Goal: Download file/media

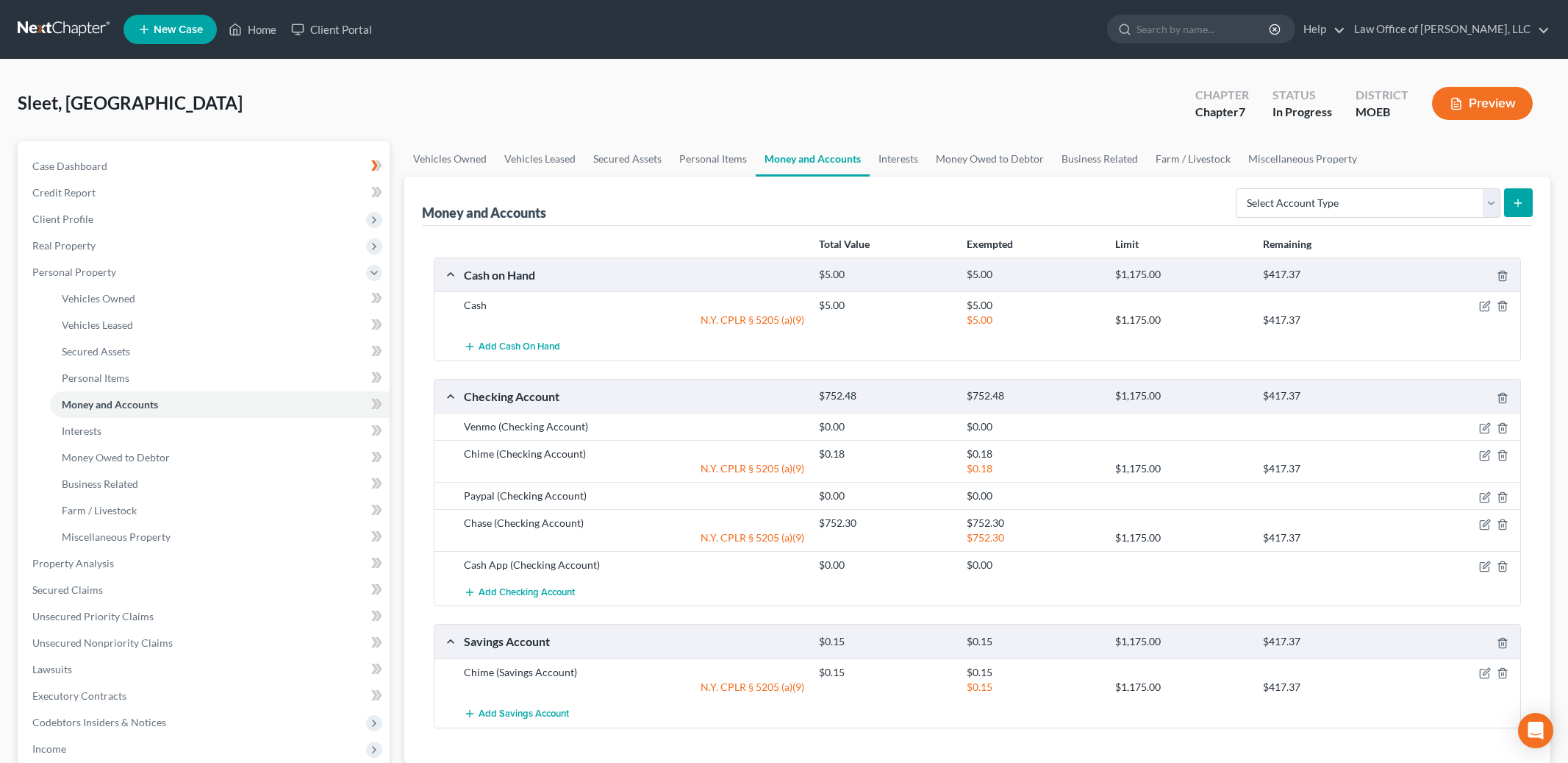
scroll to position [12, 0]
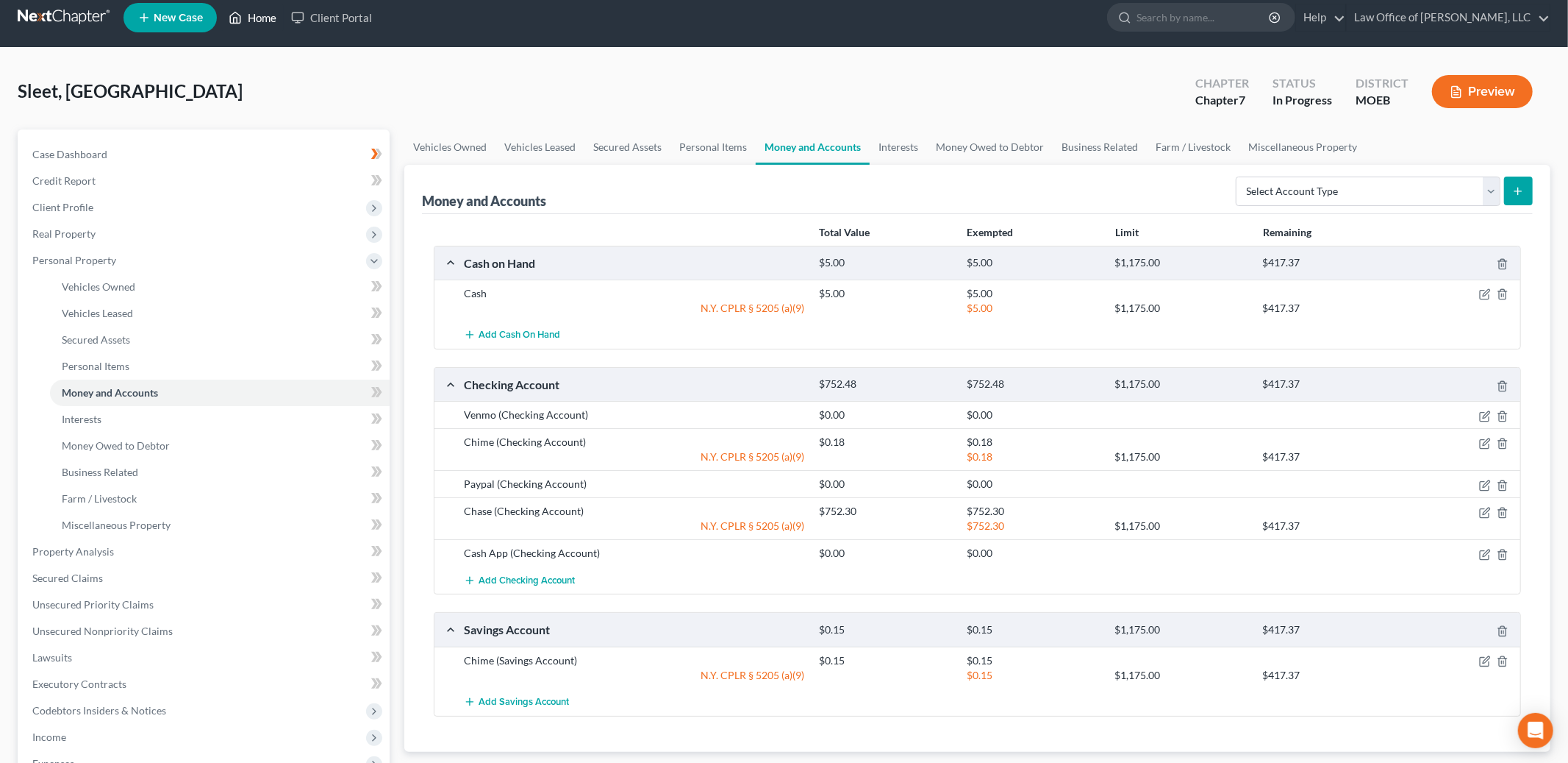
click at [277, 8] on link "Home" at bounding box center [252, 17] width 63 height 26
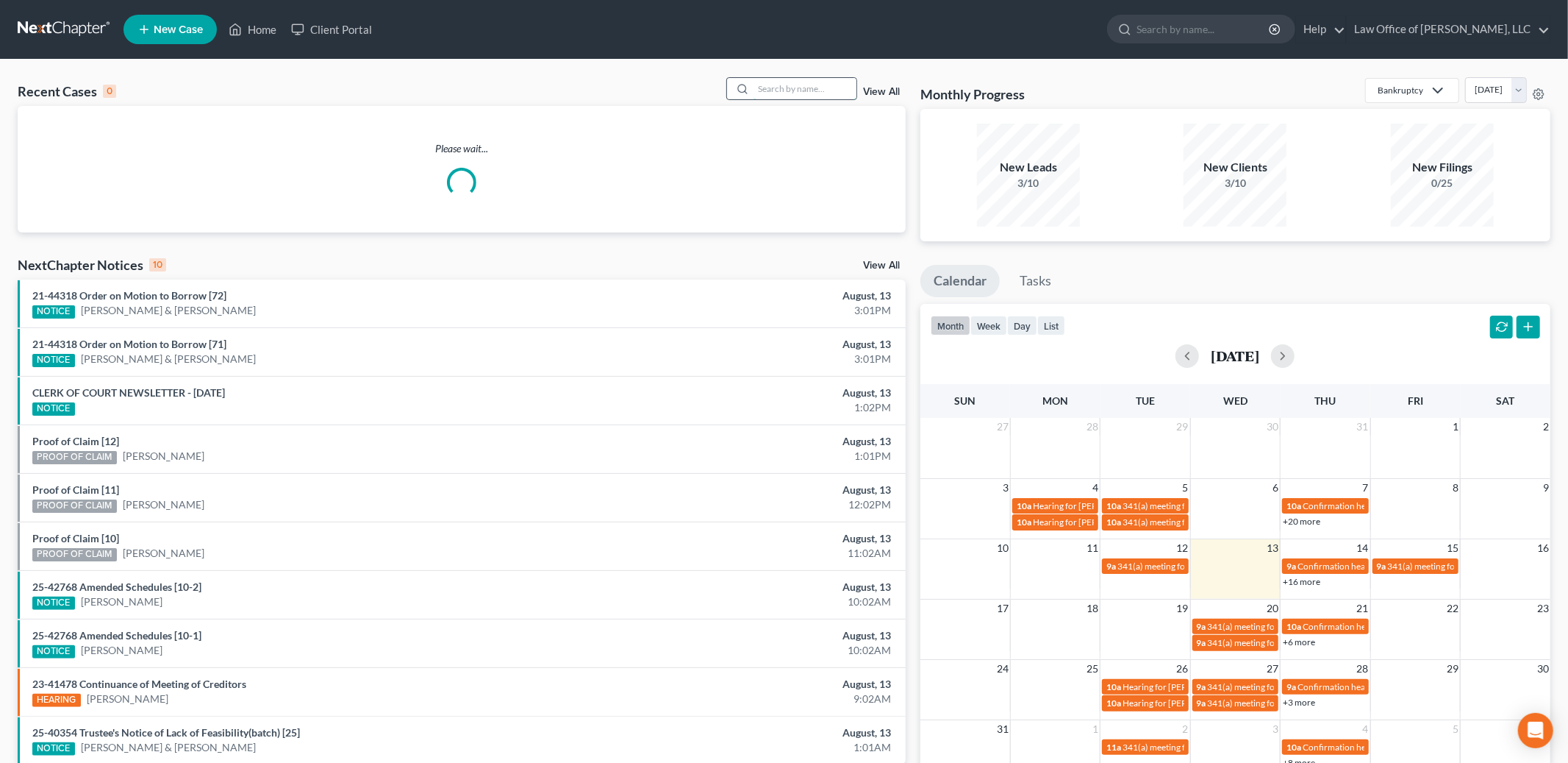
click at [798, 90] on input "search" at bounding box center [804, 88] width 103 height 21
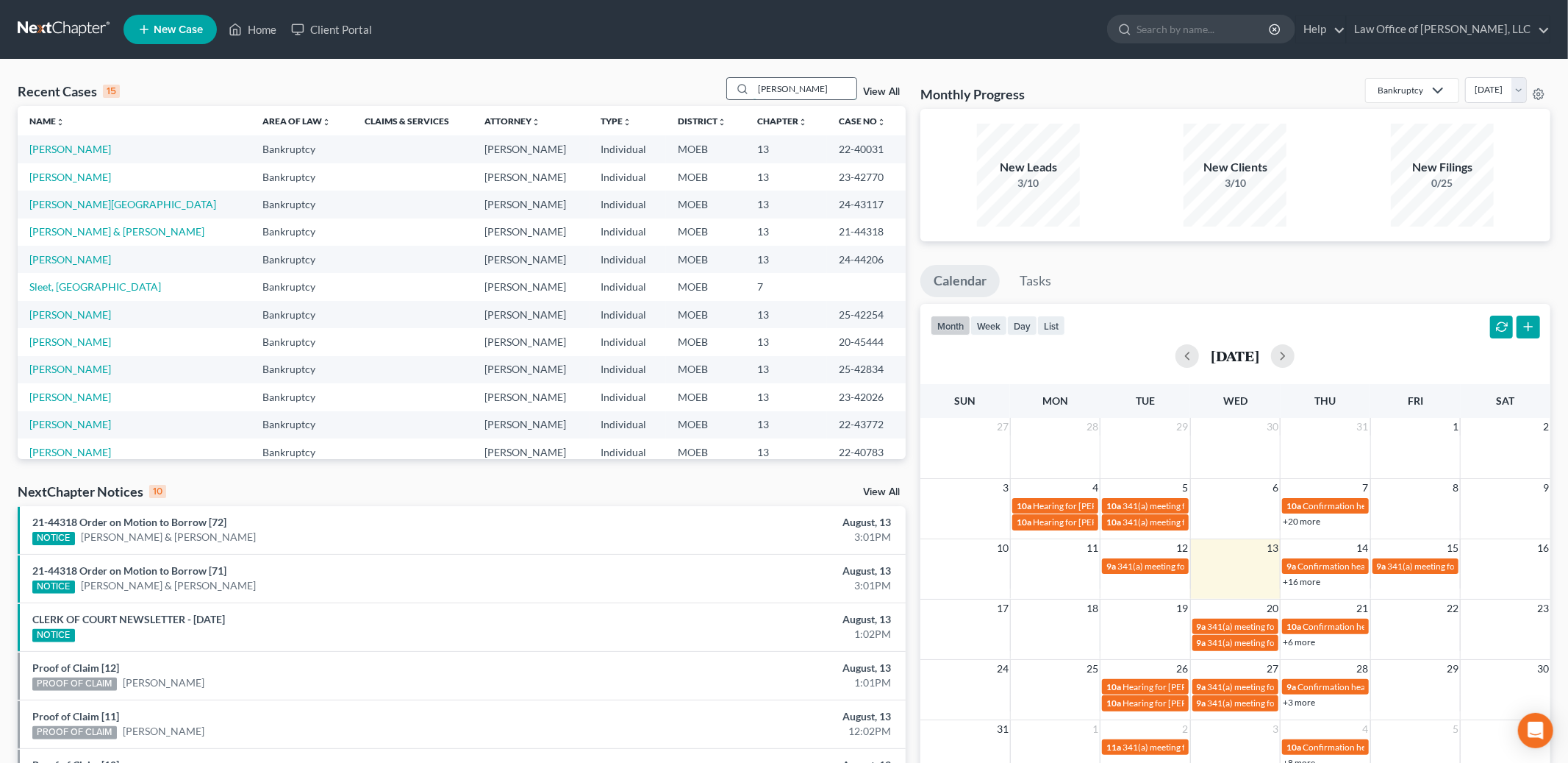
type input "[PERSON_NAME]"
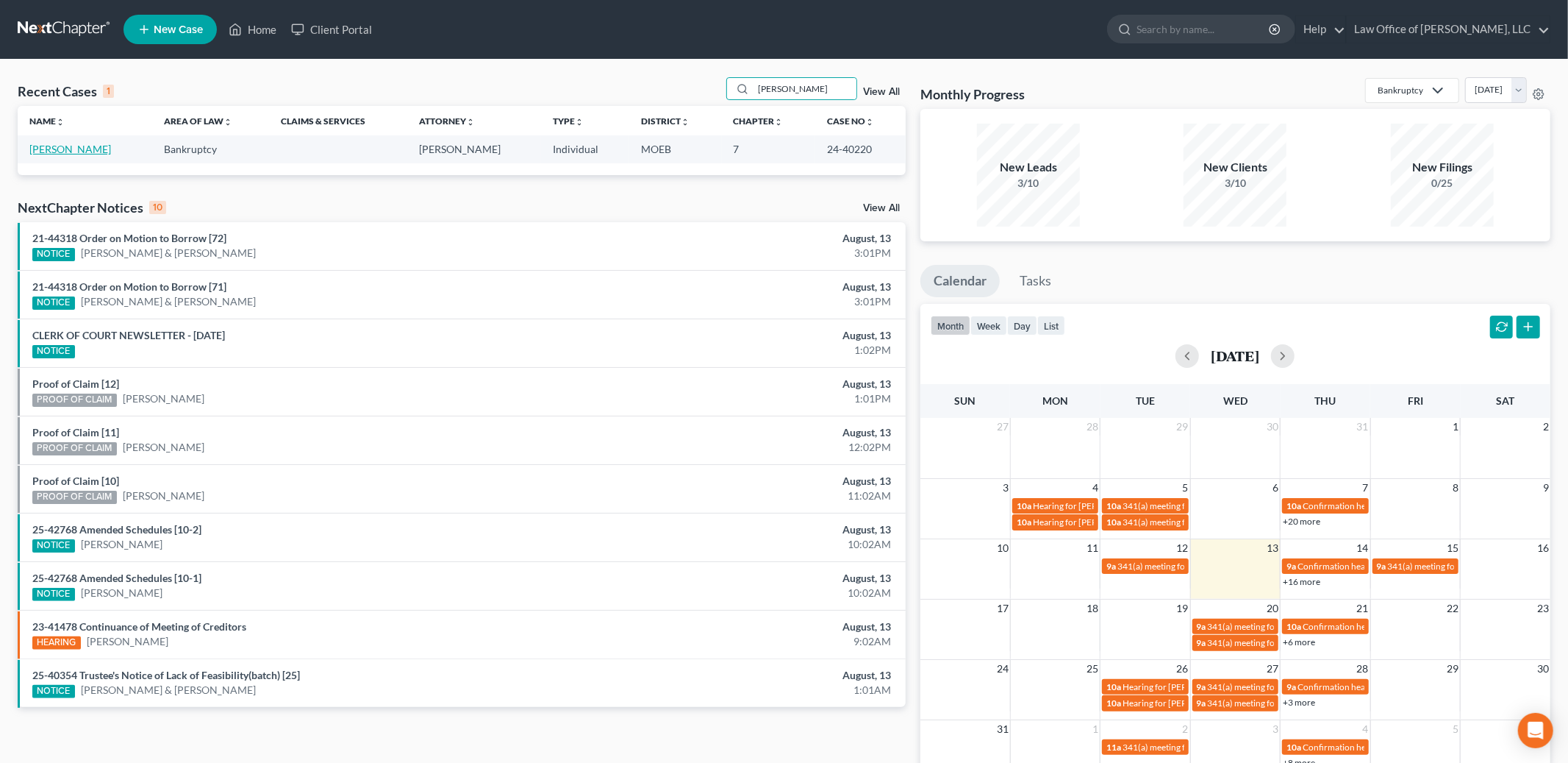
click at [85, 149] on link "[PERSON_NAME]" at bounding box center [70, 149] width 82 height 13
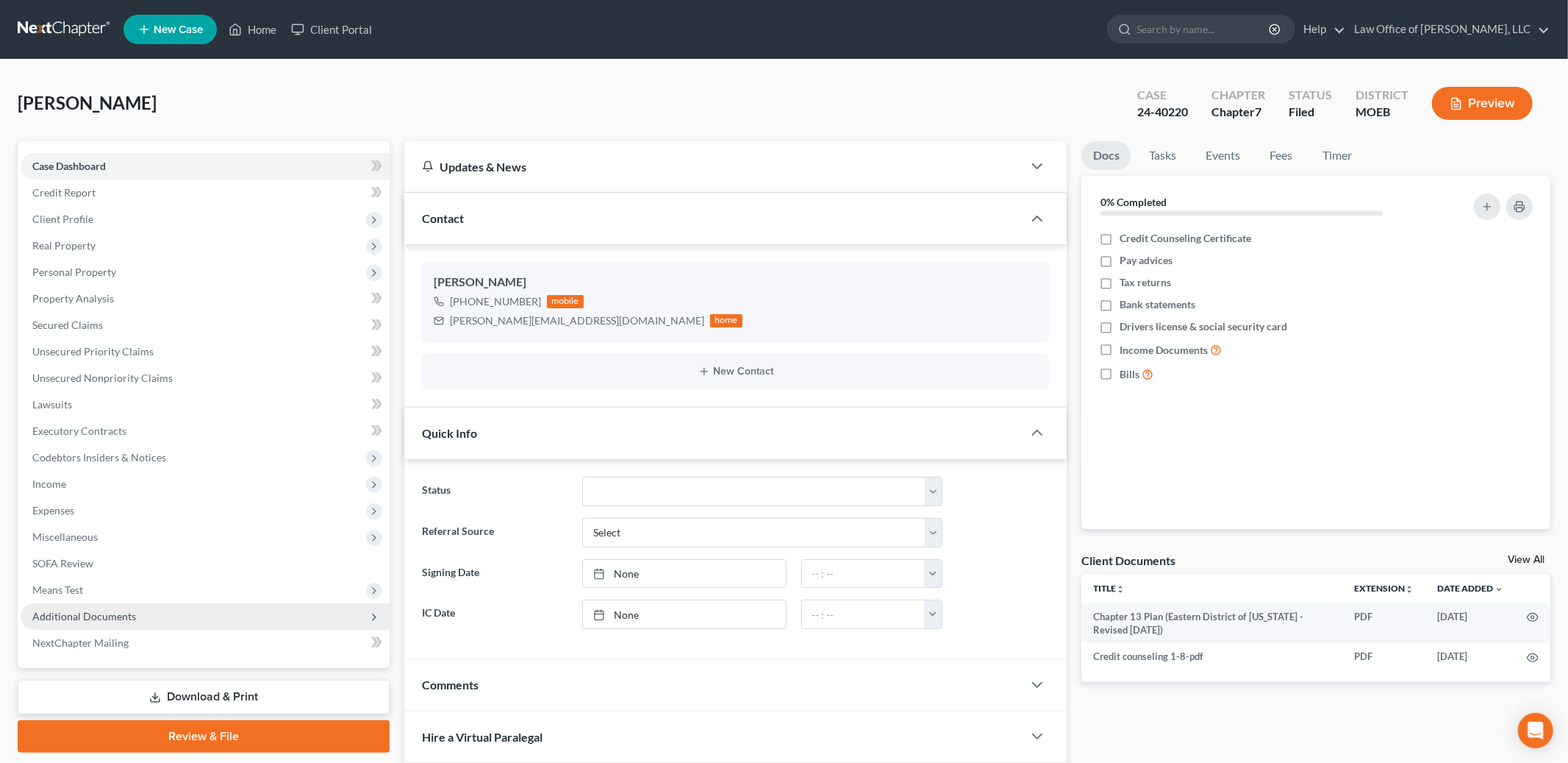
click at [135, 616] on span "Additional Documents" at bounding box center [205, 616] width 369 height 26
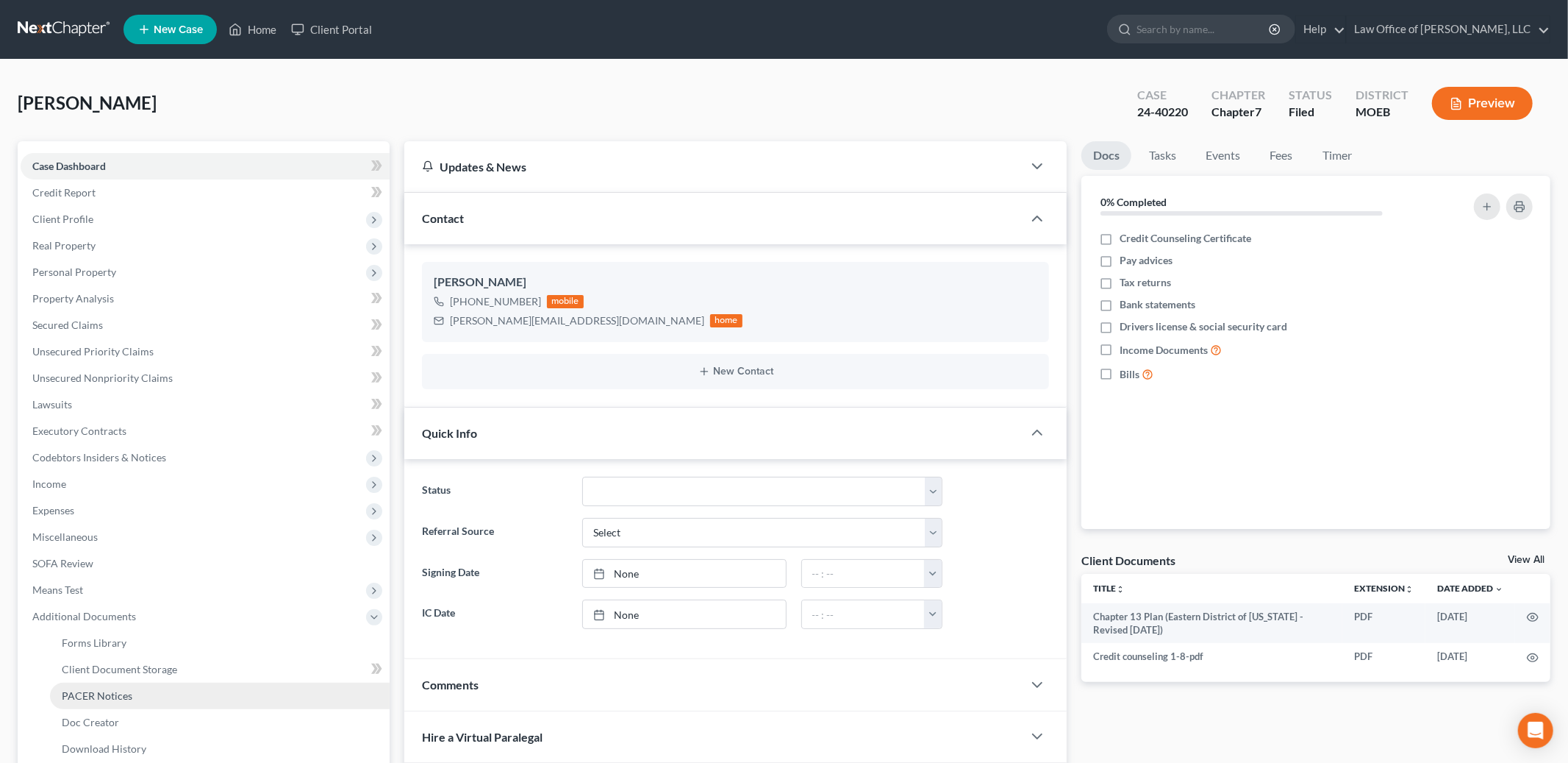
click at [123, 694] on span "PACER Notices" at bounding box center [97, 695] width 71 height 13
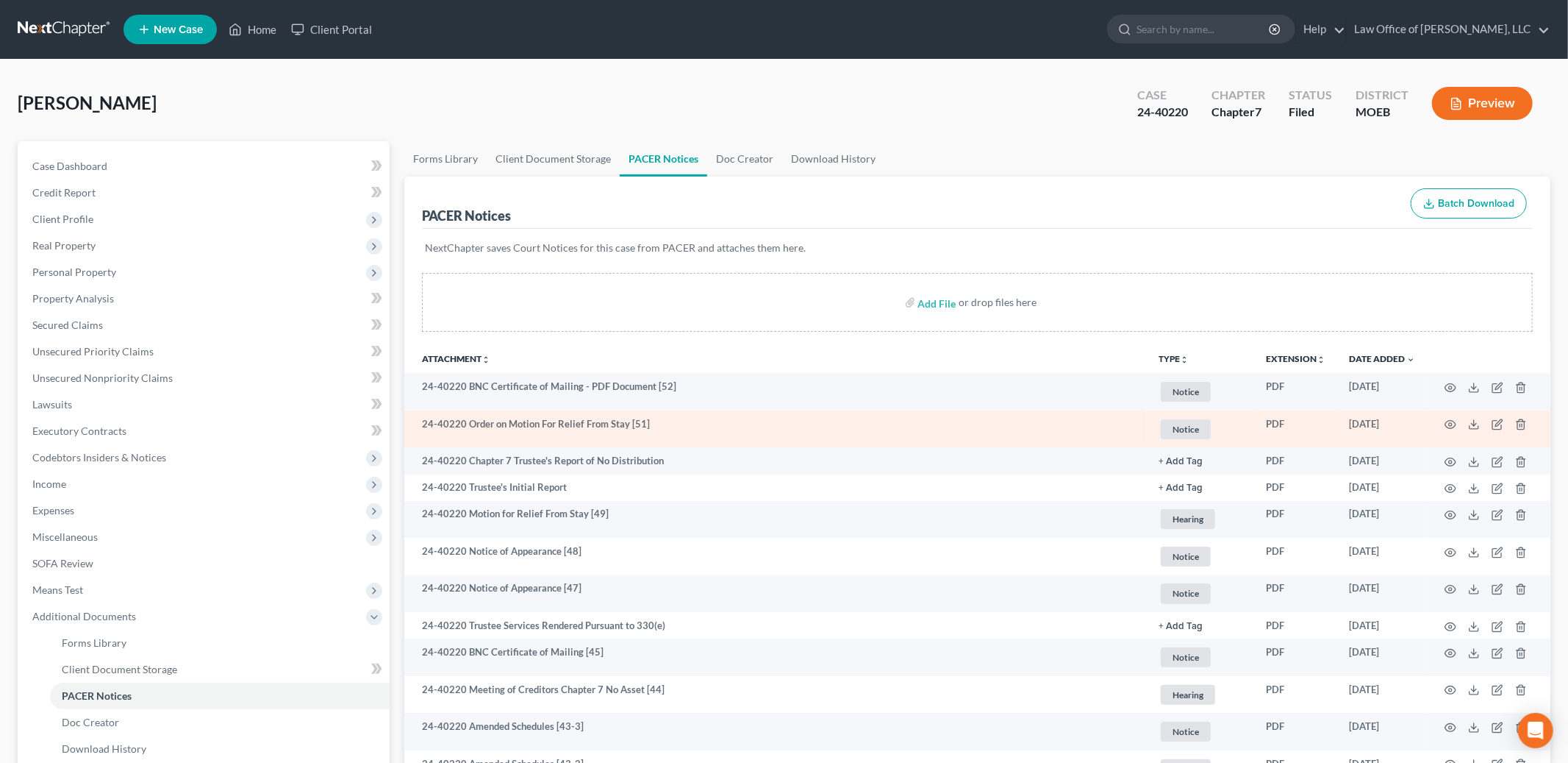
click at [1473, 430] on td at bounding box center [1488, 429] width 124 height 38
click at [1472, 424] on polyline at bounding box center [1473, 425] width 5 height 2
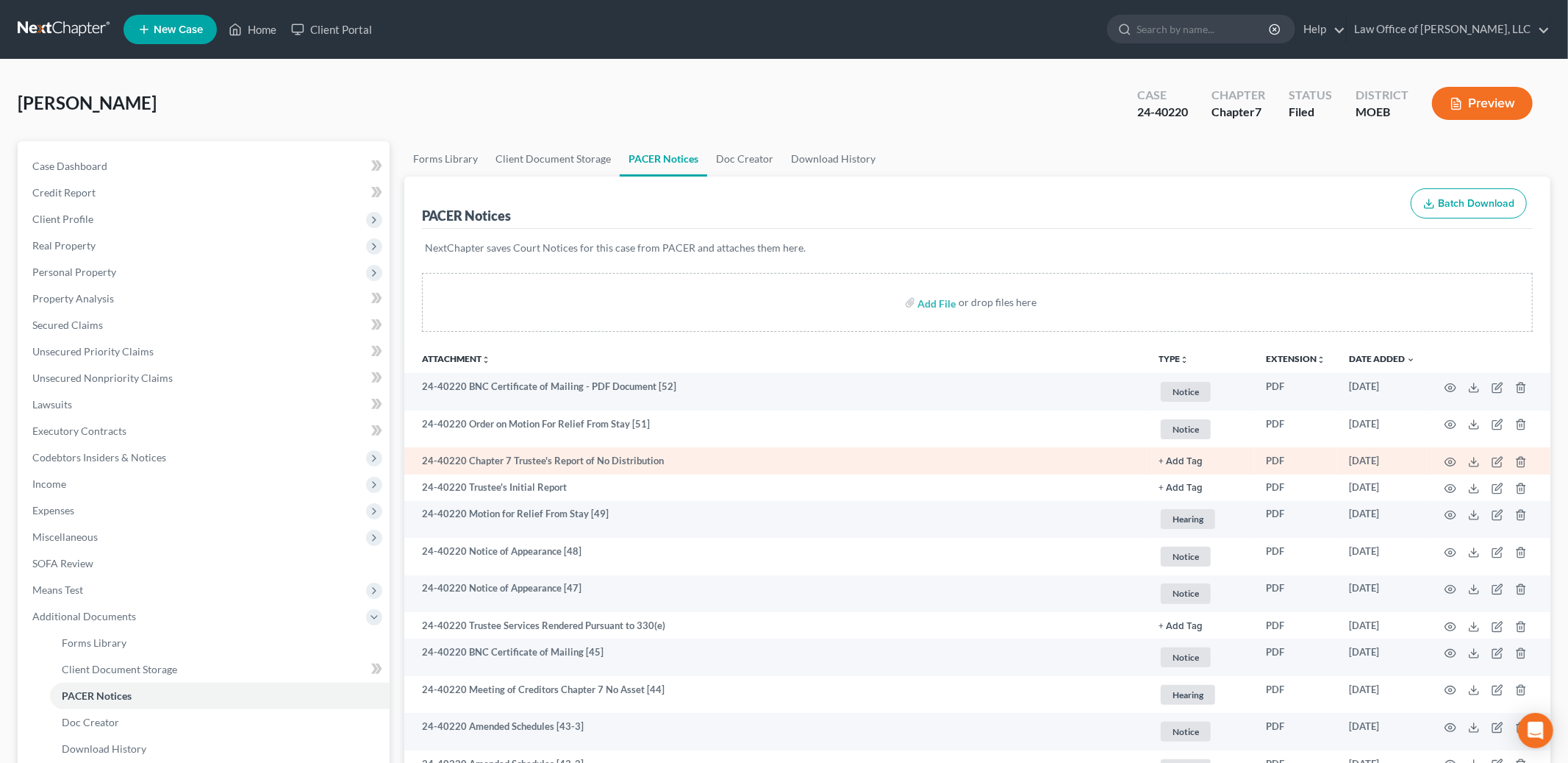
click at [1465, 464] on td at bounding box center [1488, 460] width 124 height 26
click at [1475, 463] on icon at bounding box center [1474, 462] width 12 height 12
